Goal: Information Seeking & Learning: Find specific page/section

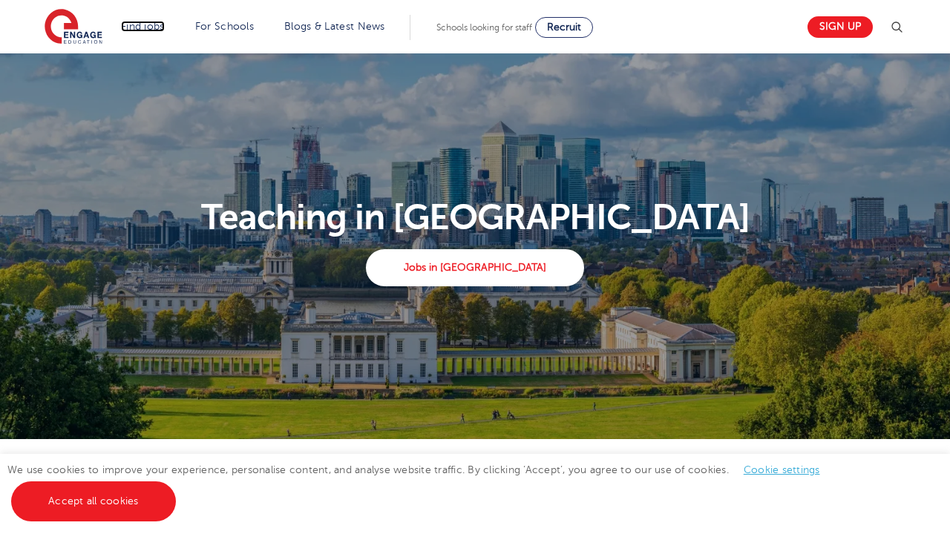
click at [139, 25] on link "Find jobs" at bounding box center [143, 26] width 44 height 11
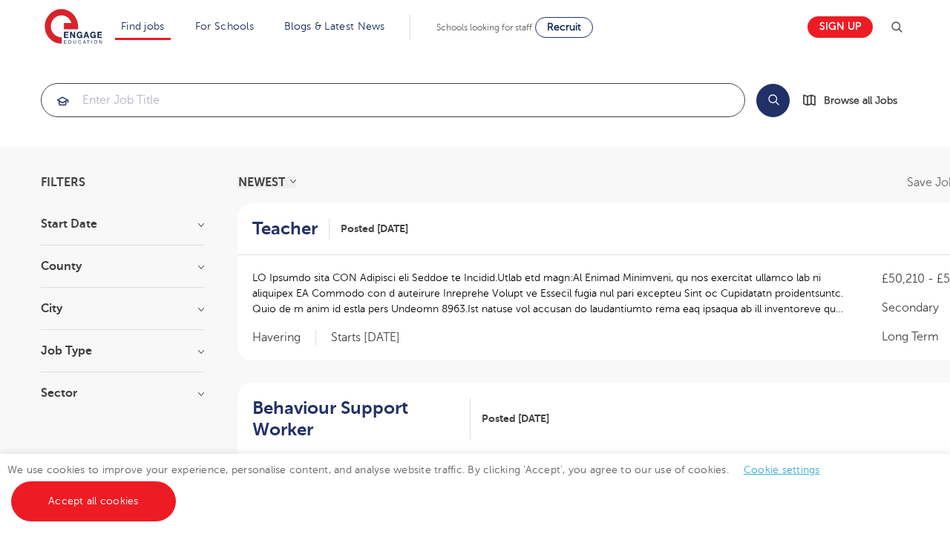
click at [105, 102] on input "search" at bounding box center [393, 100] width 703 height 33
click button "Submit" at bounding box center [0, 0] width 0 height 0
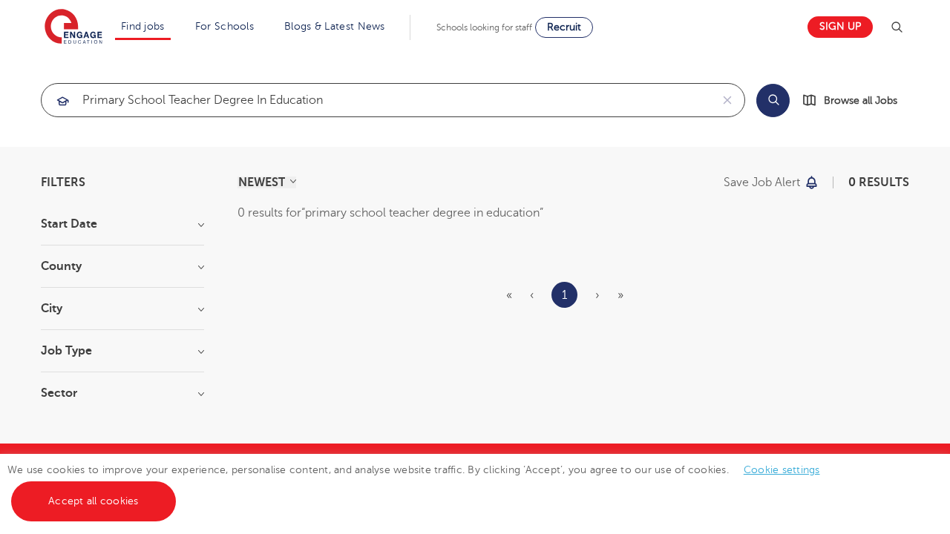
click at [407, 102] on input "primary school teacher degree in education" at bounding box center [376, 100] width 668 height 33
click button "Submit" at bounding box center [0, 0] width 0 height 0
click at [453, 102] on input "primary school teacher degree in educationprimary school teacher" at bounding box center [376, 100] width 668 height 33
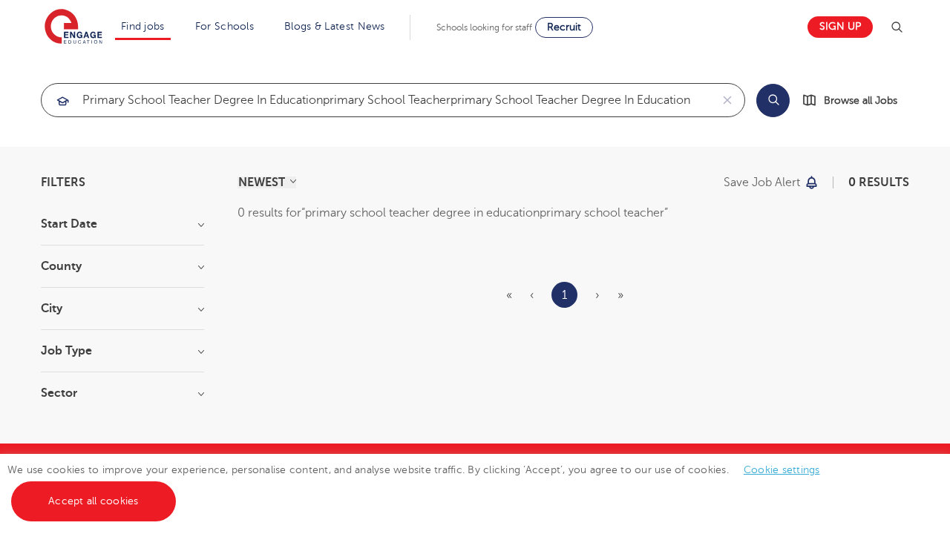
click button "Submit" at bounding box center [0, 0] width 0 height 0
click at [383, 101] on input "primary school teacher degree in educationprimary school teacherprimary school …" at bounding box center [376, 100] width 668 height 33
click button "Submit" at bounding box center [0, 0] width 0 height 0
click at [398, 102] on input "primary school teacher degree in educationprimary scprimary school teachertion" at bounding box center [376, 100] width 668 height 33
click button "Submit" at bounding box center [0, 0] width 0 height 0
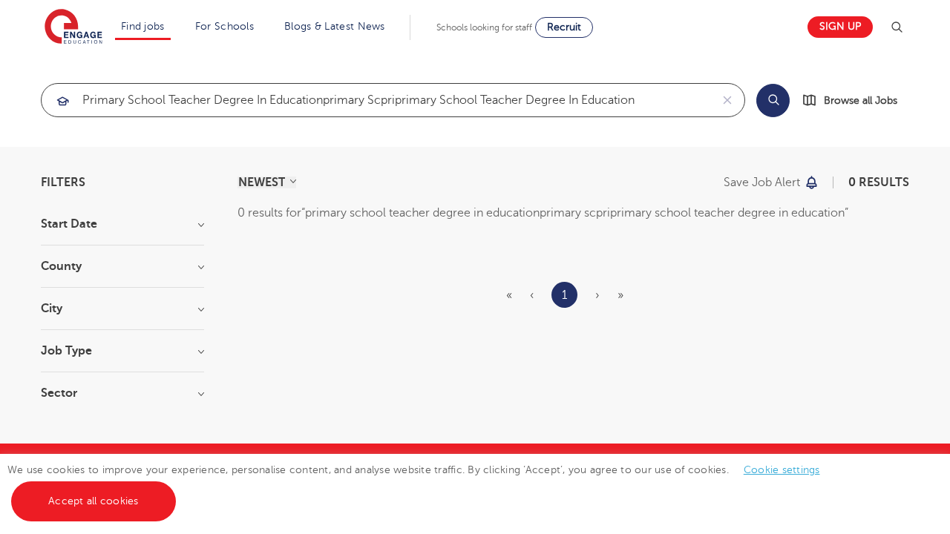
click at [405, 102] on input "primary school teacher degree in educationprimary scpriprimary school teacher d…" at bounding box center [376, 100] width 668 height 33
click button "Submit" at bounding box center [0, 0] width 0 height 0
click at [407, 102] on input "primary school teacher degree in educationprimary scpriprprimary school teacher…" at bounding box center [376, 100] width 668 height 33
click button "Submit" at bounding box center [0, 0] width 0 height 0
click at [384, 102] on input "primary school teacher degree in educationprimary scpriprprimary school teacher…" at bounding box center [376, 100] width 668 height 33
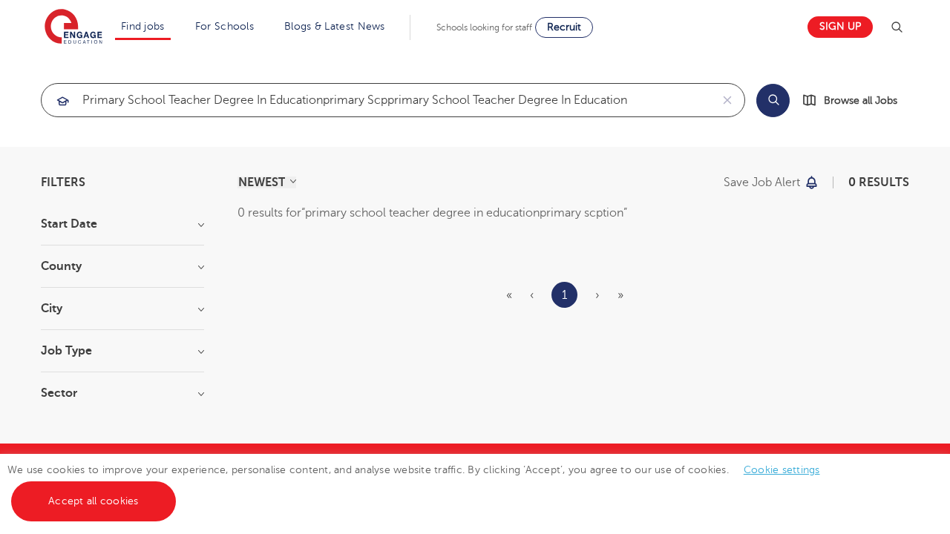
click button "Submit" at bounding box center [0, 0] width 0 height 0
click at [392, 102] on input "primary school teacher degree in educationprimary scpprimary school teacher deg…" at bounding box center [376, 100] width 668 height 33
type input "primary school teacher degree in educationprimary scppprimary school teacher de…"
click button "Submit" at bounding box center [0, 0] width 0 height 0
